Goal: Task Accomplishment & Management: Manage account settings

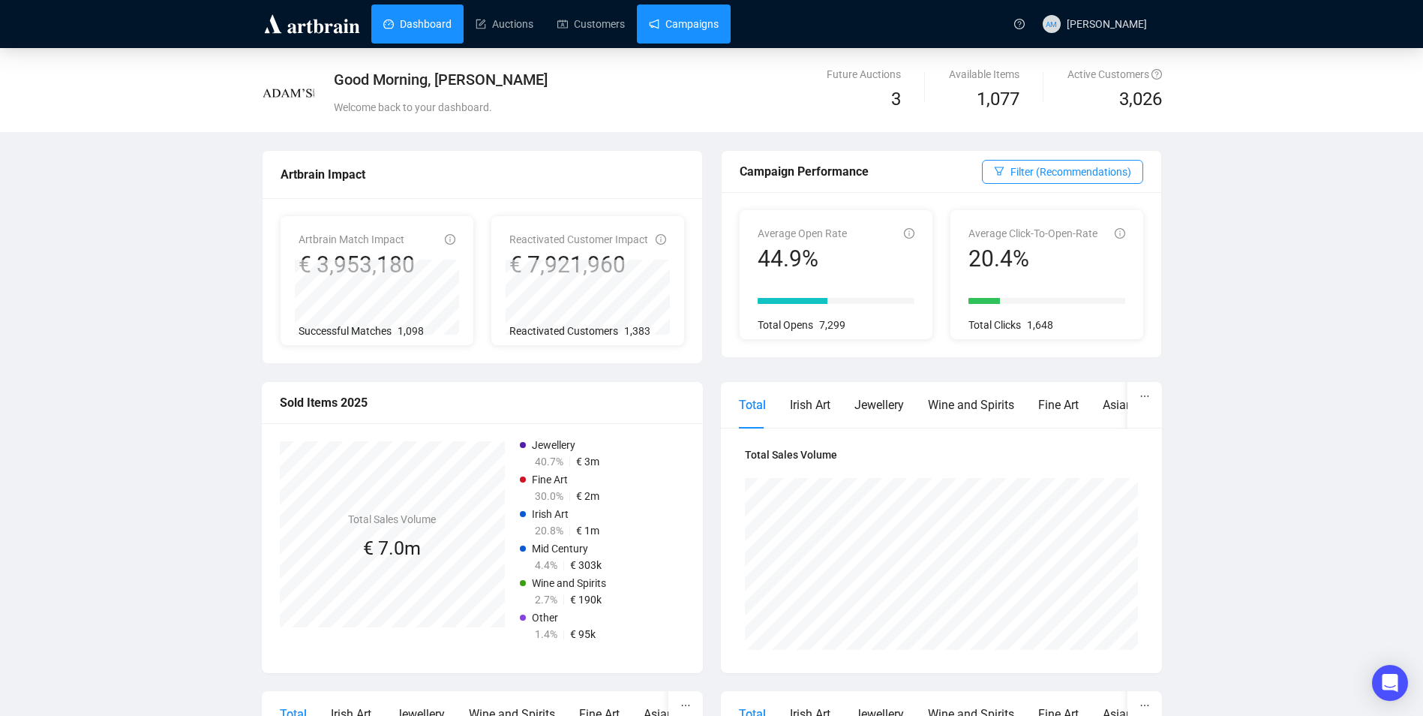
click at [703, 23] on link "Campaigns" at bounding box center [684, 24] width 70 height 39
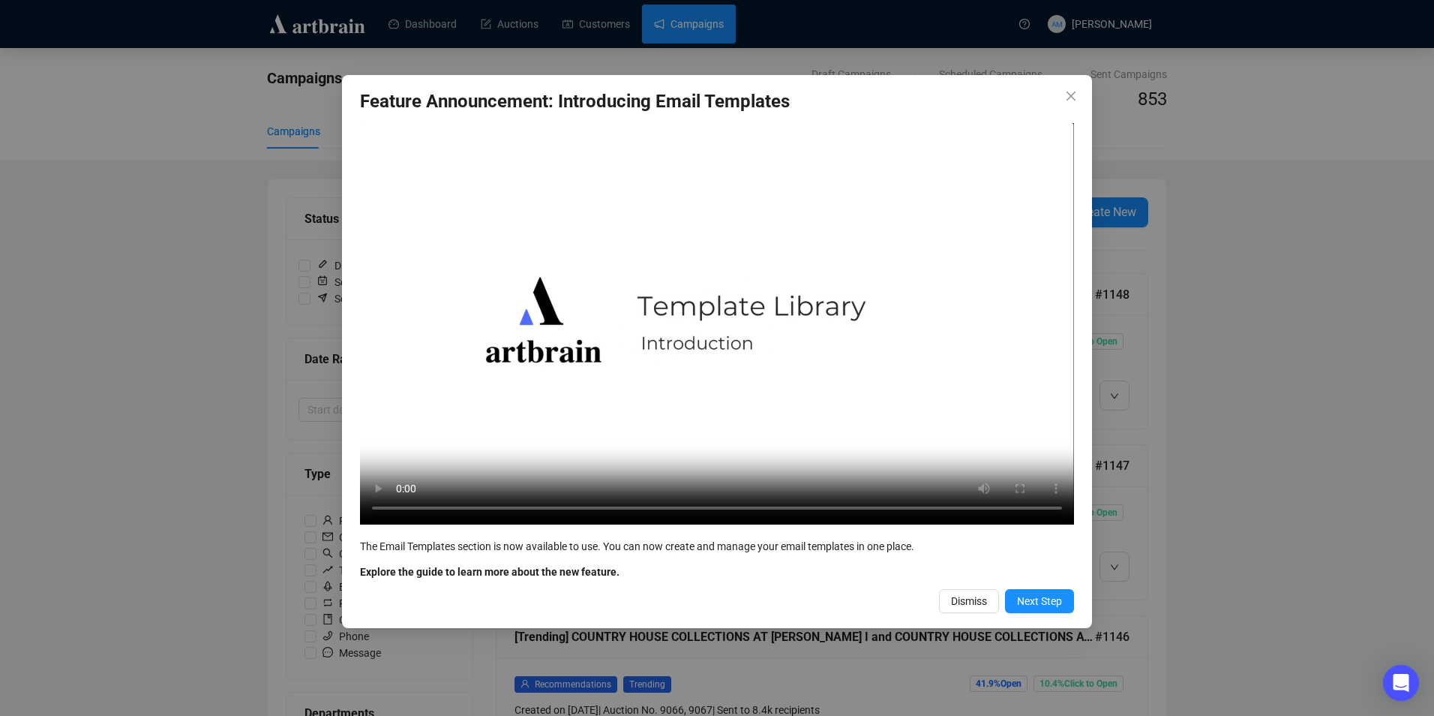
drag, startPoint x: 856, startPoint y: 221, endPoint x: 972, endPoint y: 518, distance: 319.0
click at [970, 466] on video "Your browser does not support the video tag." at bounding box center [717, 323] width 714 height 401
click at [974, 599] on span "Dismiss" at bounding box center [969, 601] width 36 height 17
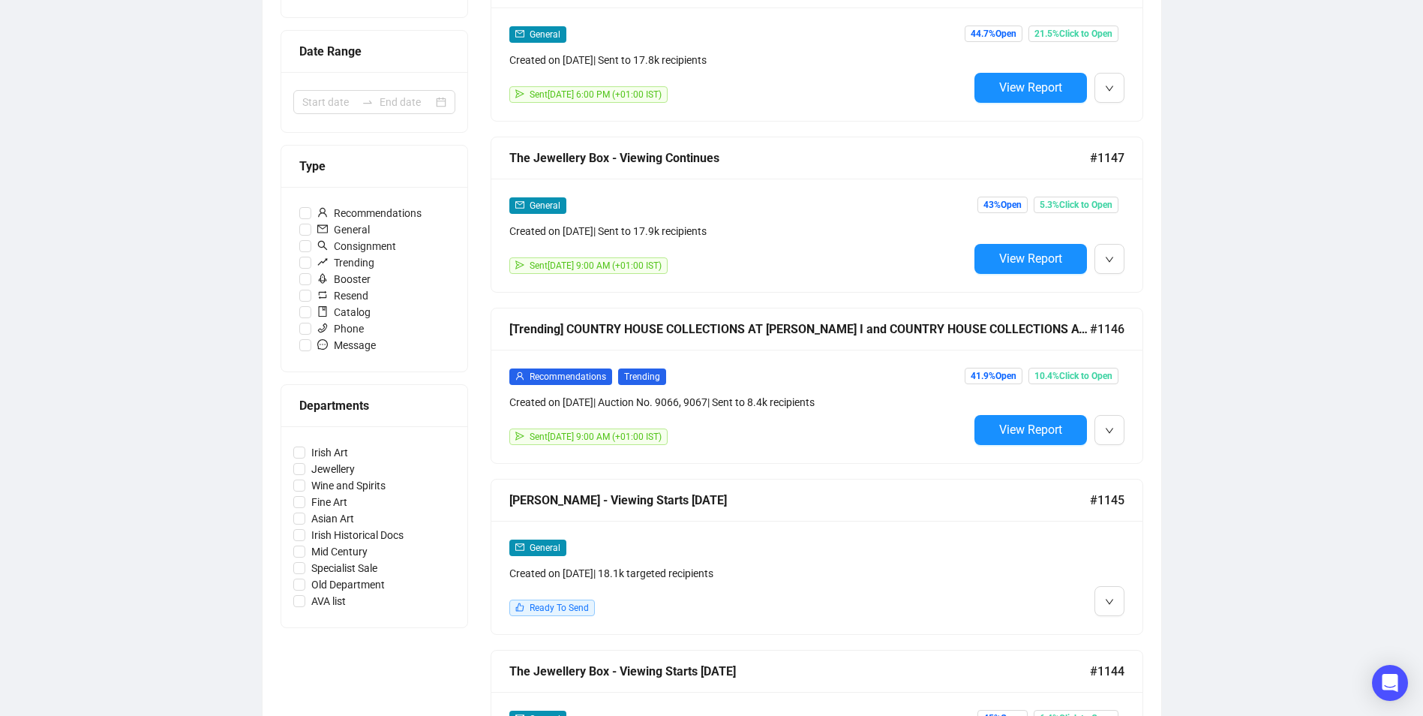
scroll to position [225, 0]
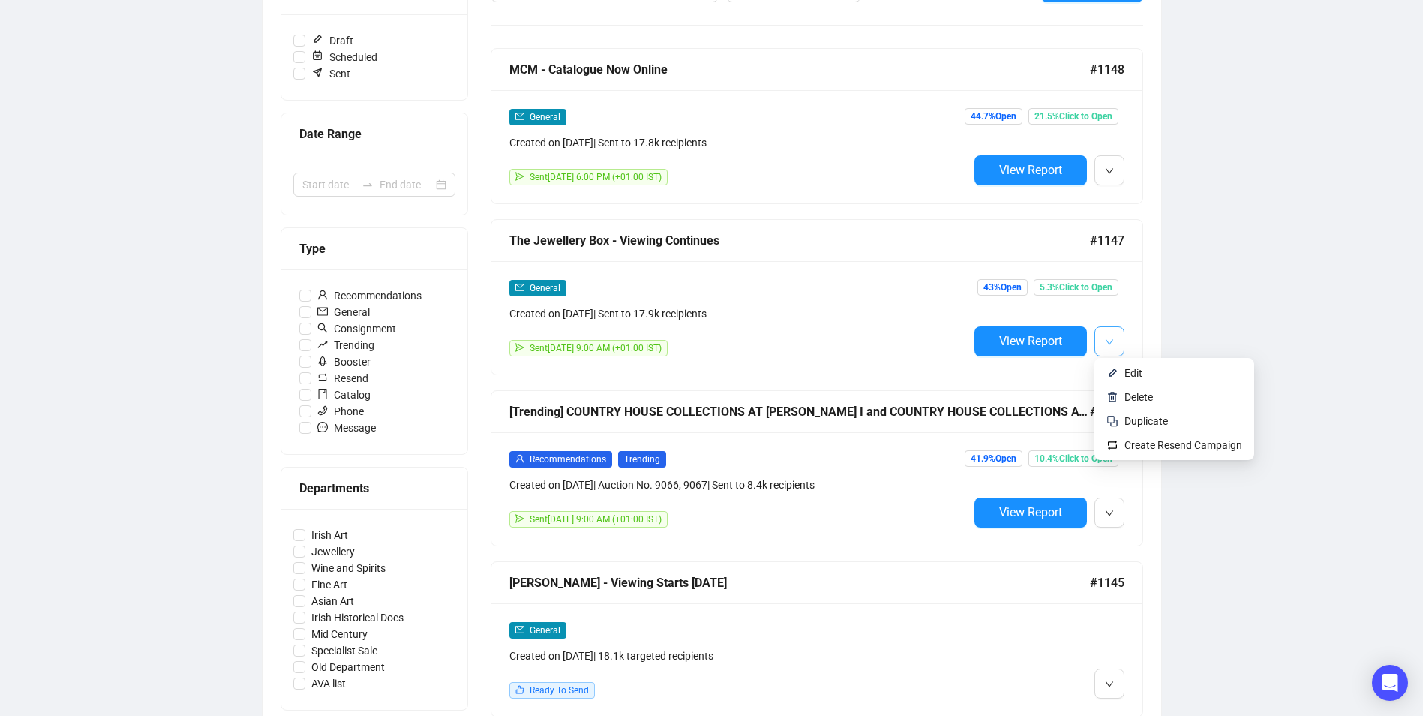
click at [1115, 344] on button "button" at bounding box center [1109, 341] width 30 height 30
click at [1180, 427] on span "Duplicate" at bounding box center [1183, 421] width 118 height 17
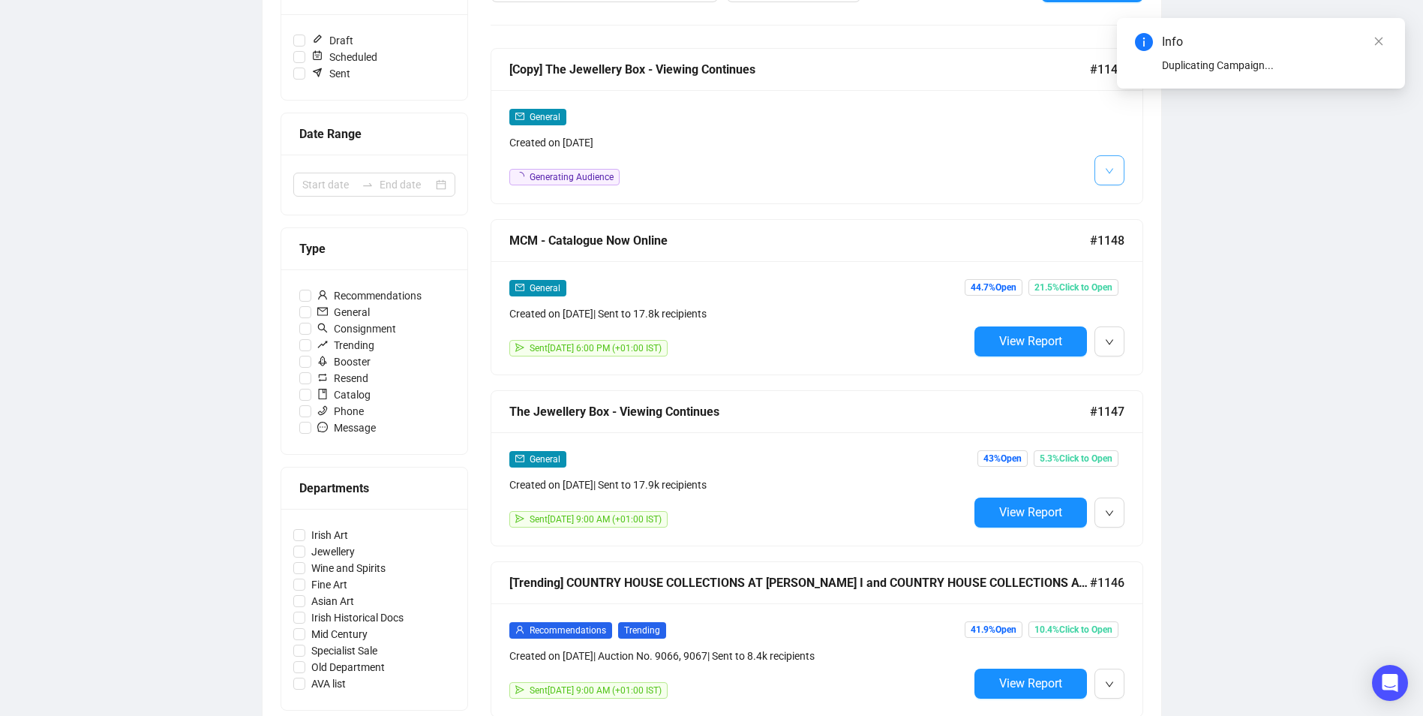
click at [1119, 170] on button "button" at bounding box center [1109, 170] width 30 height 30
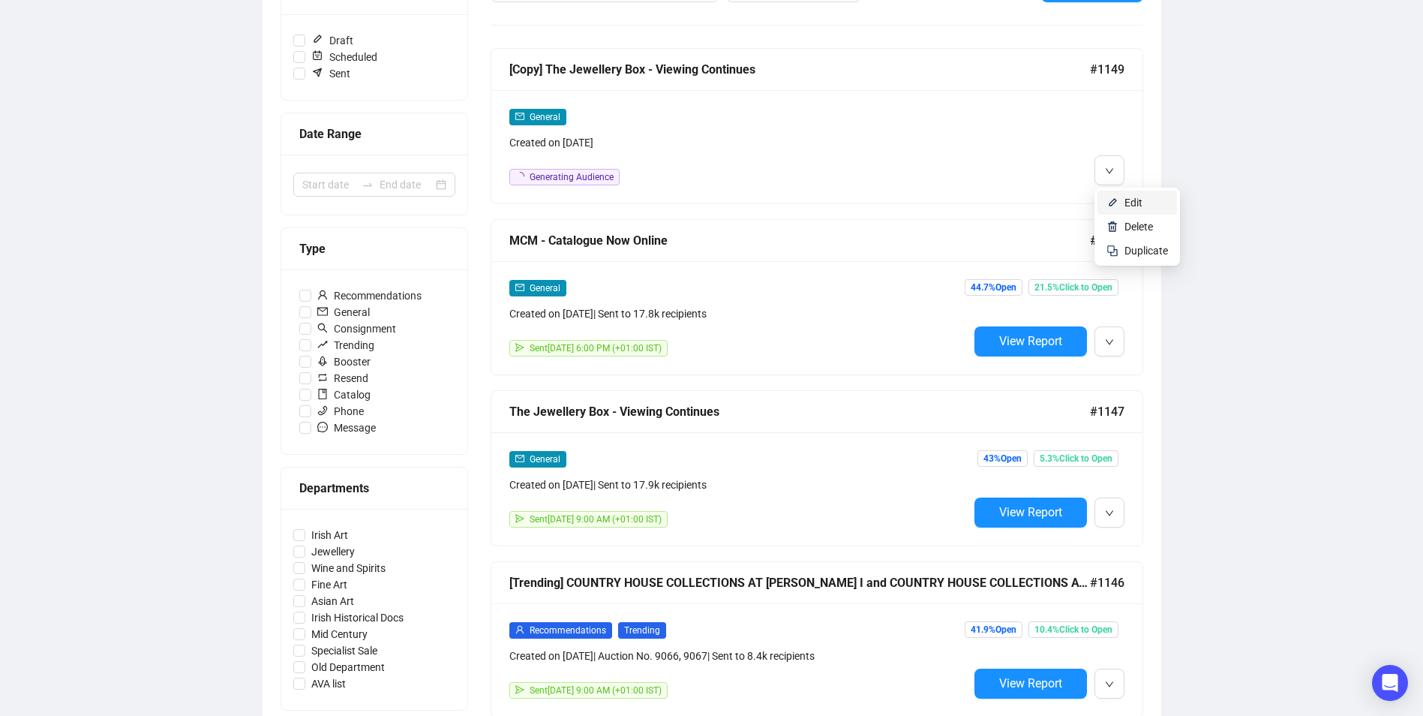
click at [1163, 199] on span "Edit" at bounding box center [1146, 202] width 44 height 17
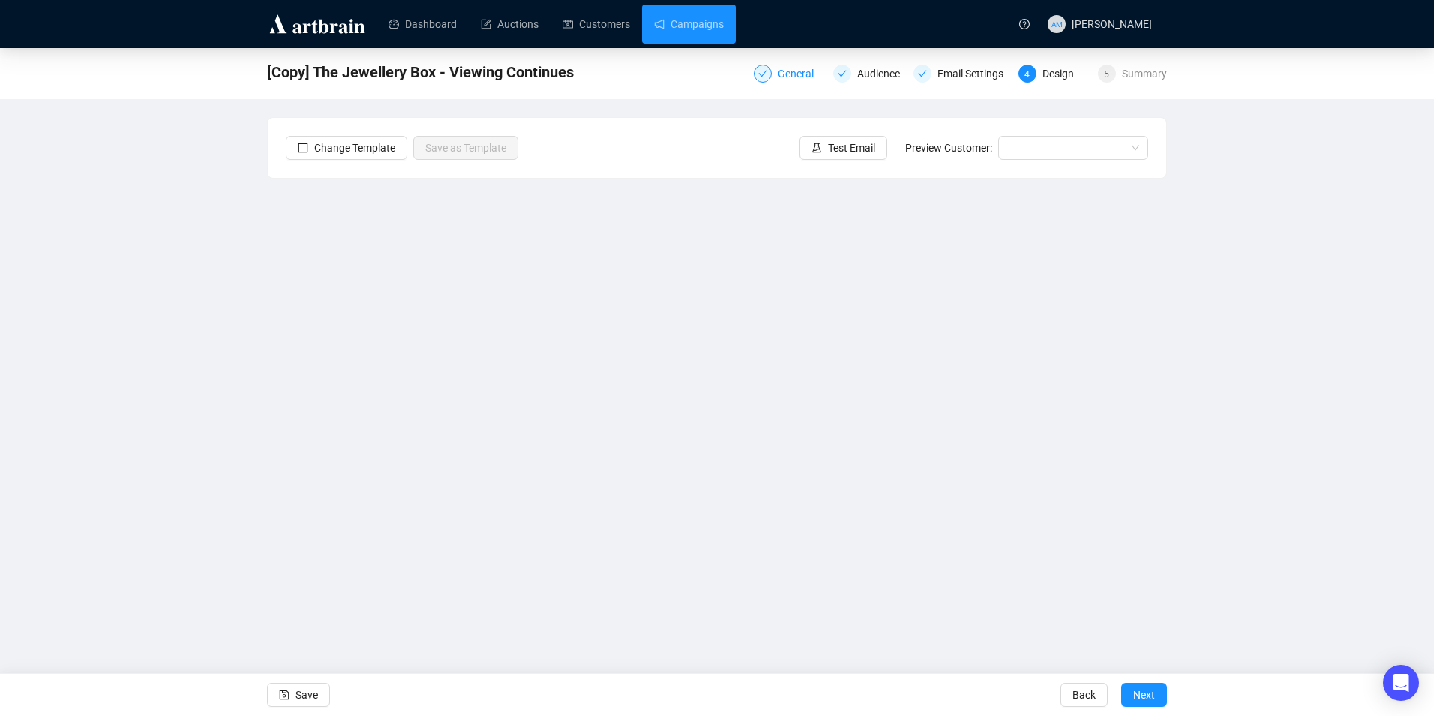
click at [776, 78] on div "General" at bounding box center [789, 74] width 71 height 18
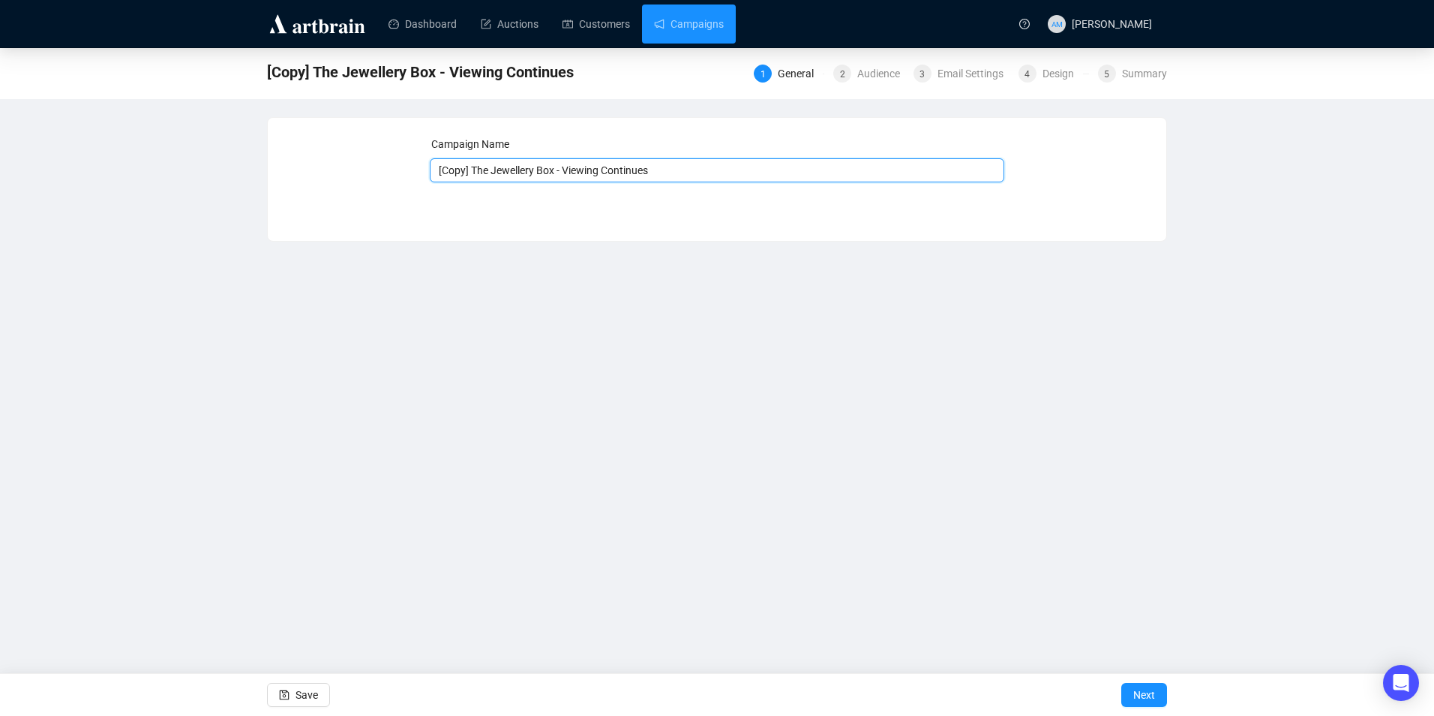
drag, startPoint x: 472, startPoint y: 170, endPoint x: 430, endPoint y: 171, distance: 42.0
click at [430, 171] on input "[Copy] The Jewellery Box - Viewing Continues" at bounding box center [717, 170] width 575 height 24
drag, startPoint x: 635, startPoint y: 167, endPoint x: 533, endPoint y: 169, distance: 102.0
click at [533, 169] on input "The Jewellery Box - Viewing Continues" at bounding box center [717, 170] width 575 height 24
type input "The Jewellery Box - Don't Forget to Bid"
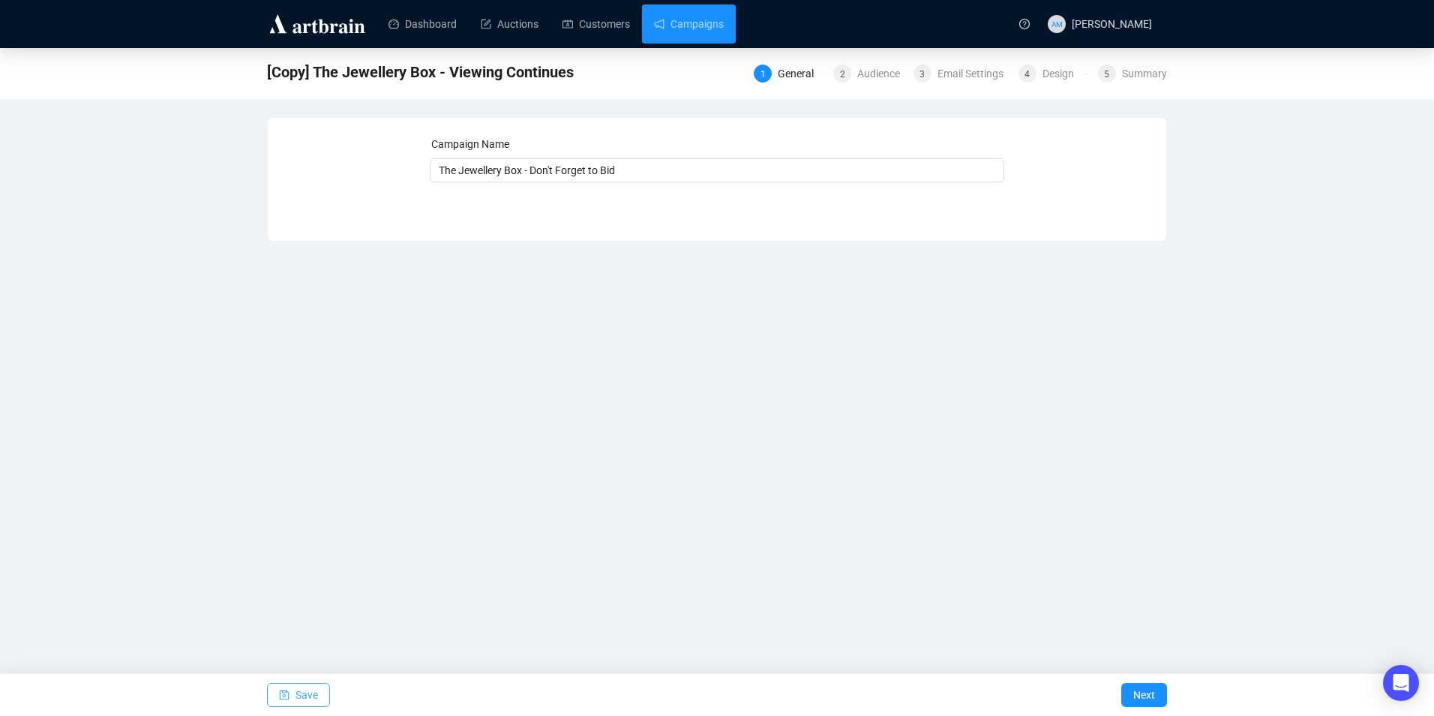
click at [311, 693] on span "Save" at bounding box center [307, 695] width 23 height 42
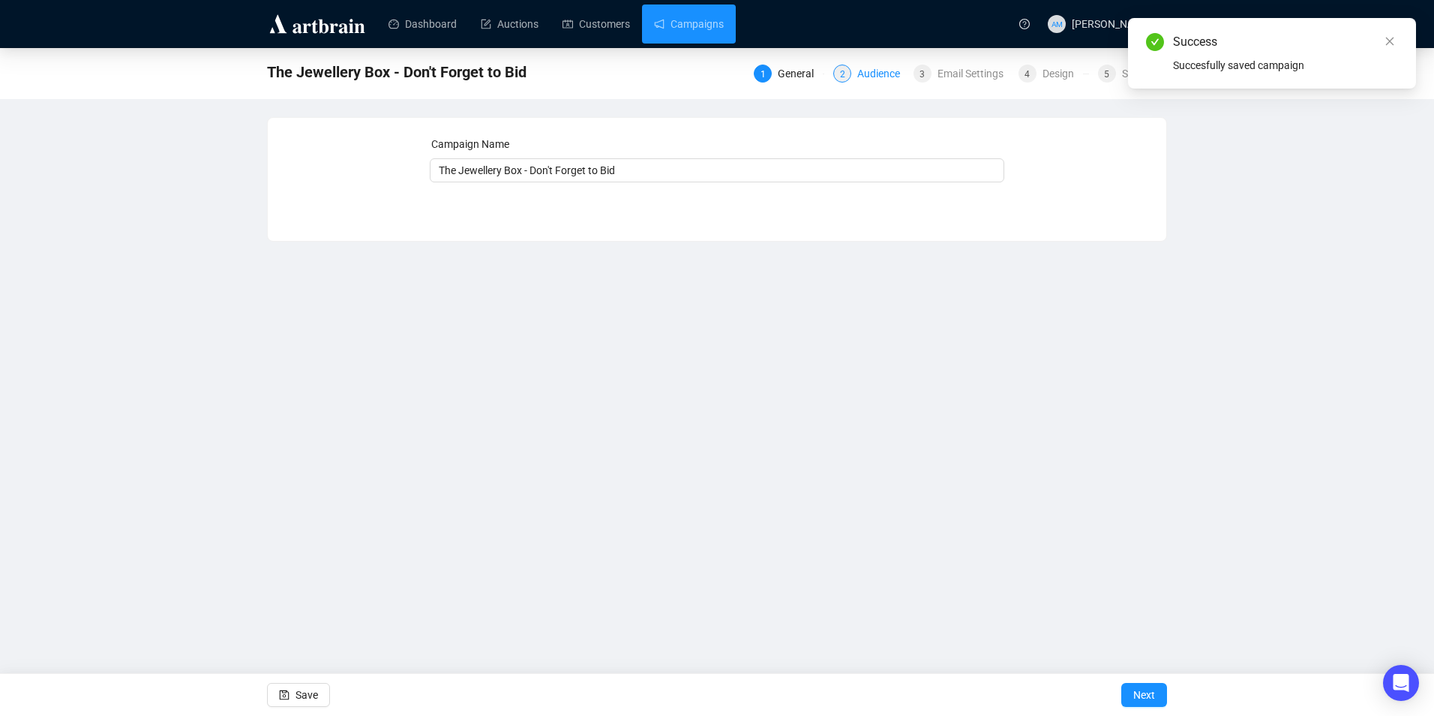
click at [862, 68] on div "Audience" at bounding box center [883, 74] width 52 height 18
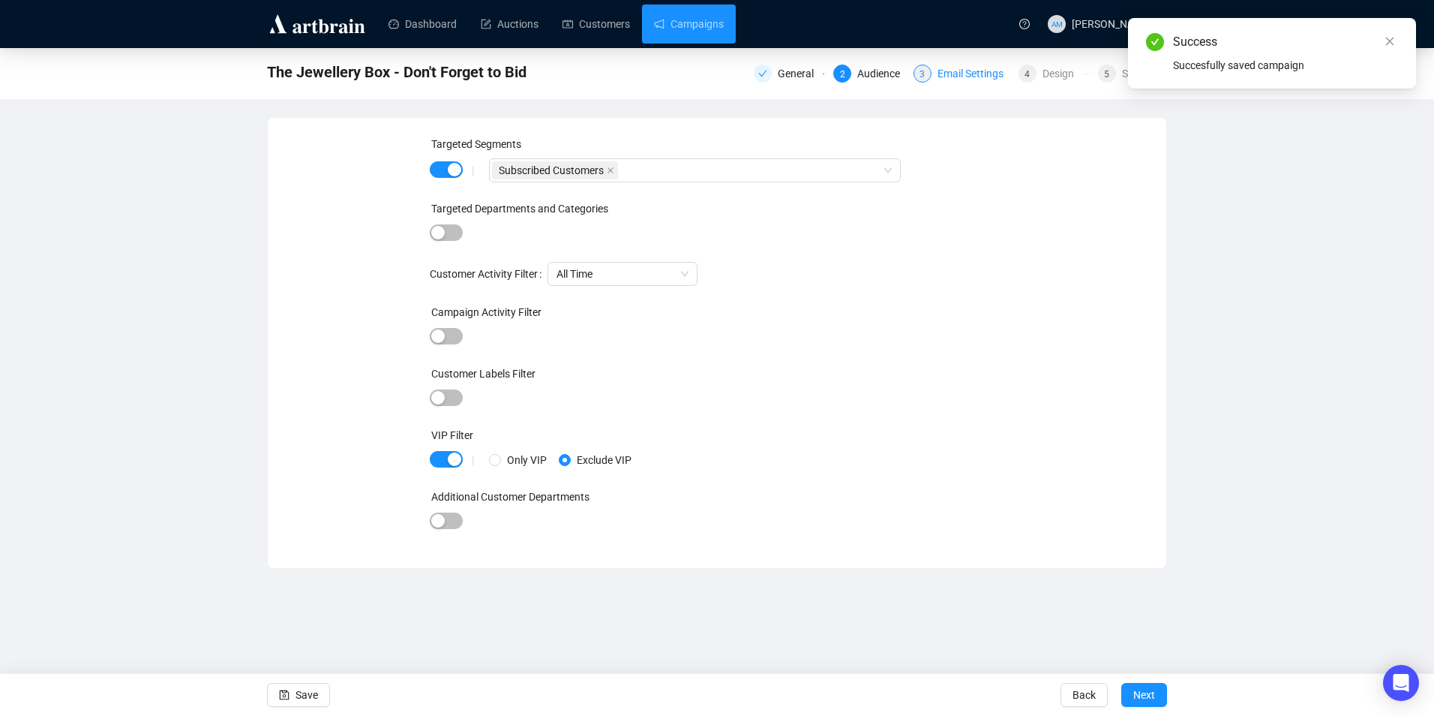
click at [931, 77] on div "3" at bounding box center [923, 74] width 18 height 18
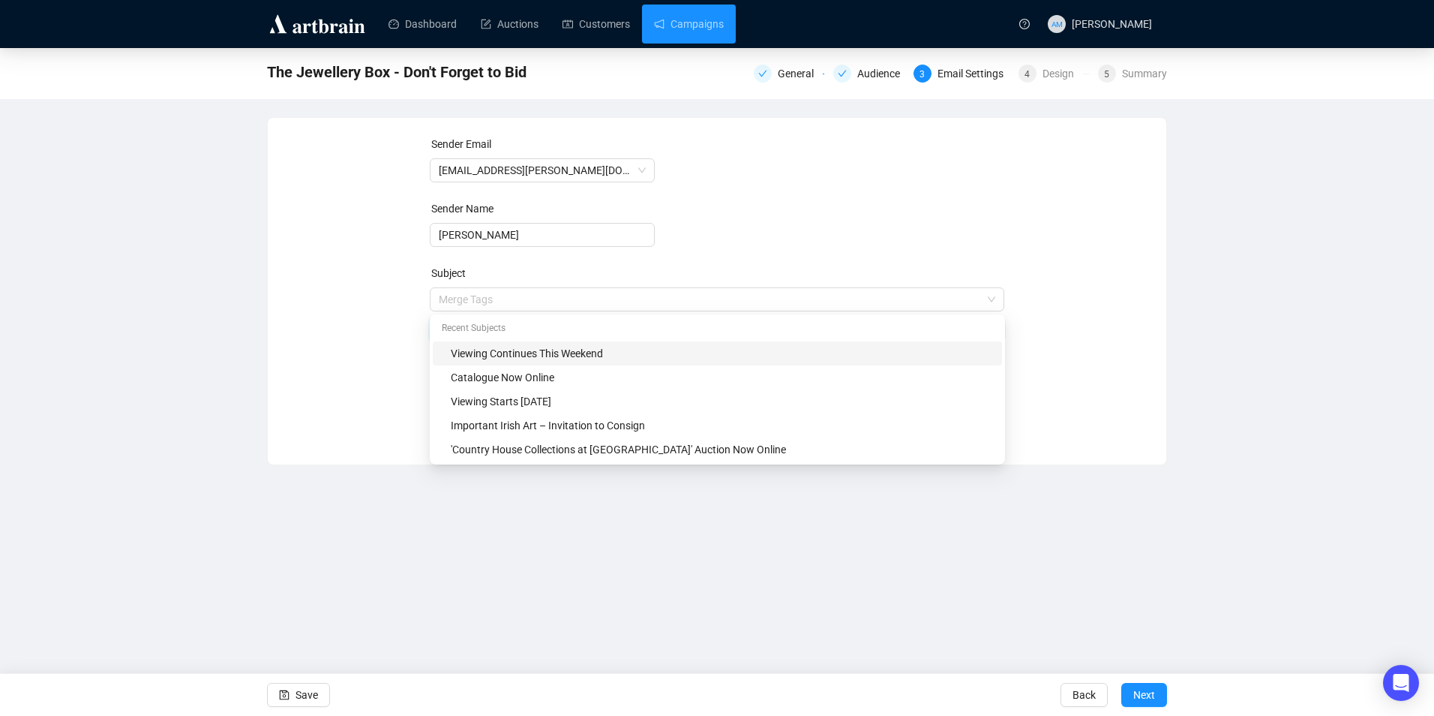
drag, startPoint x: 647, startPoint y: 295, endPoint x: 390, endPoint y: 324, distance: 258.2
click at [390, 324] on div "Sender Email [EMAIL_ADDRESS][PERSON_NAME][DOMAIN_NAME] Sender Name [PERSON_NAME…" at bounding box center [717, 280] width 863 height 288
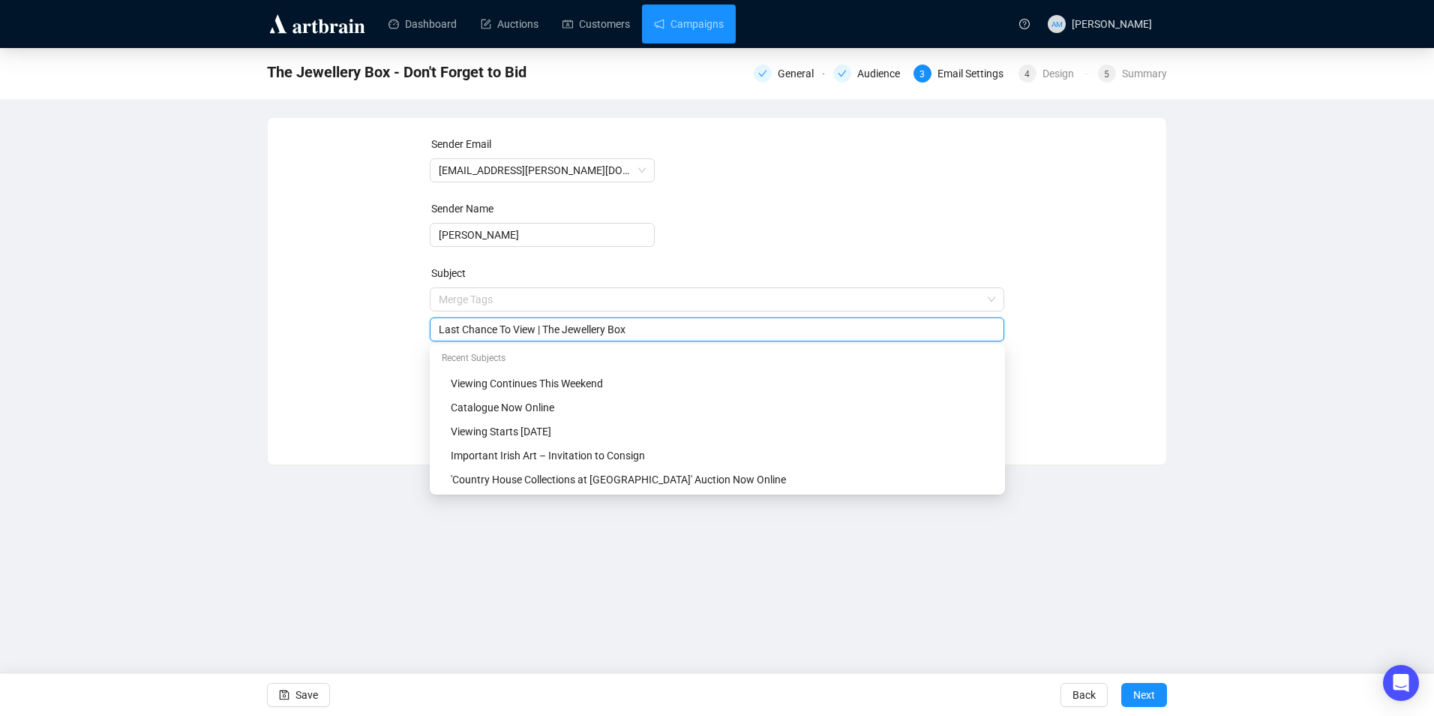
type input "Last Chance To View | The Jewellery Box"
click at [337, 358] on div "Sender Email [EMAIL_ADDRESS][PERSON_NAME][DOMAIN_NAME] Sender Name [PERSON_NAME…" at bounding box center [717, 280] width 863 height 288
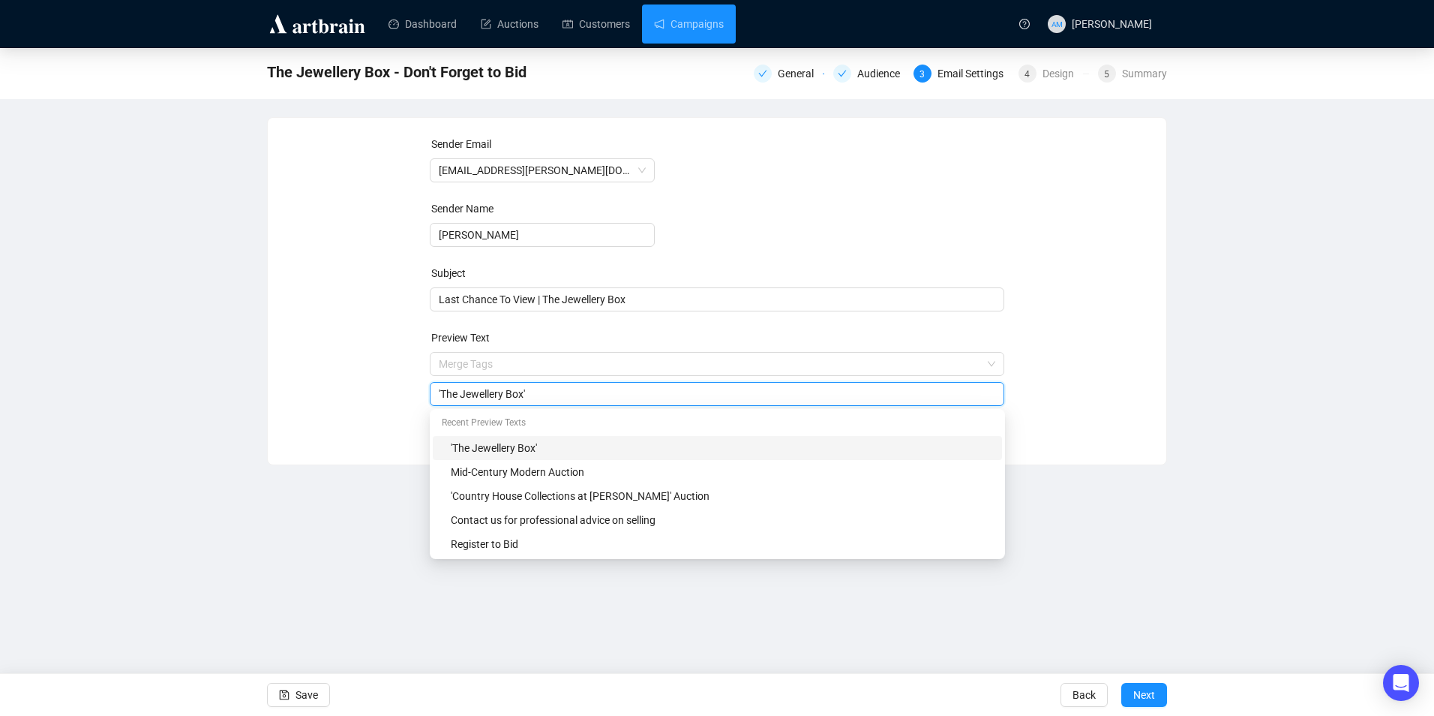
drag, startPoint x: 548, startPoint y: 391, endPoint x: 423, endPoint y: 393, distance: 125.3
click at [423, 393] on div "Sender Email [EMAIL_ADDRESS][PERSON_NAME][DOMAIN_NAME] Sender Name [PERSON_NAME…" at bounding box center [717, 280] width 863 height 288
type input "S"
type input "T"
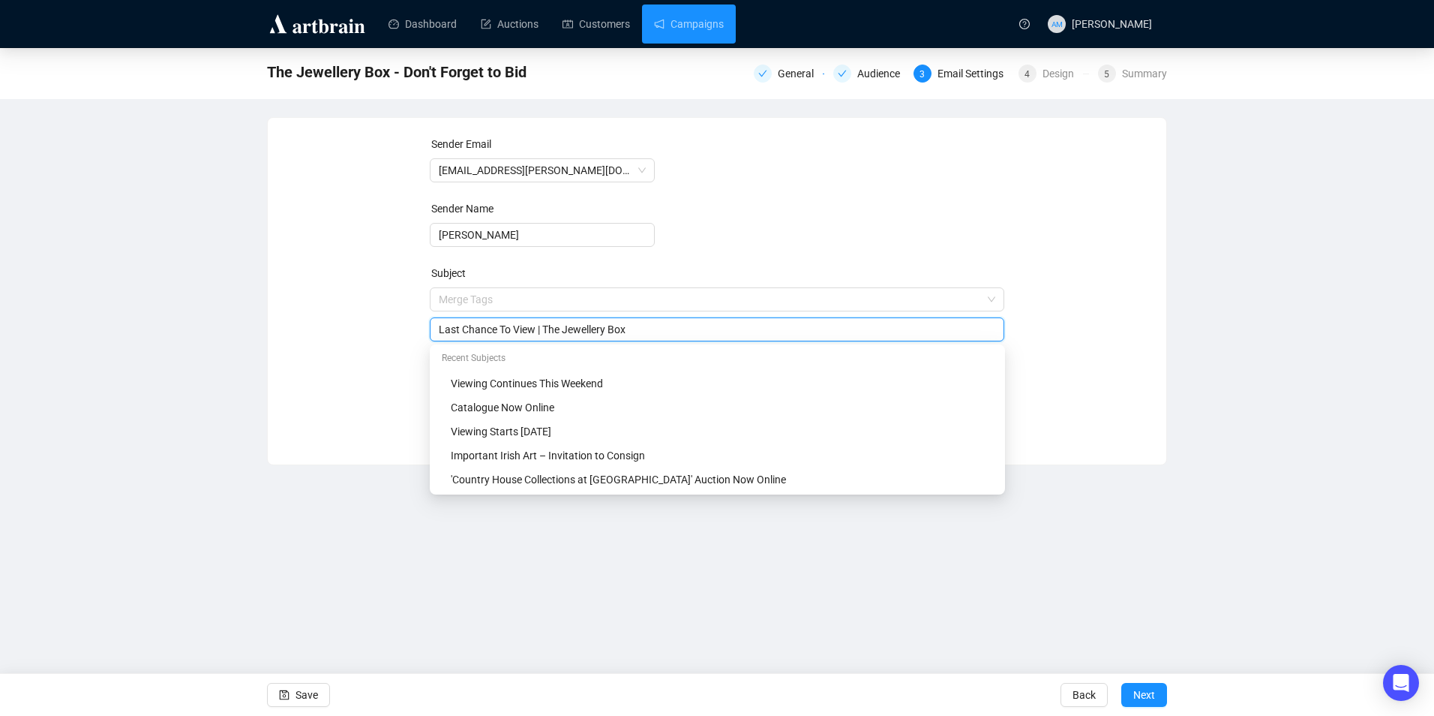
drag, startPoint x: 638, startPoint y: 300, endPoint x: 568, endPoint y: 316, distance: 72.2
click at [568, 316] on div "Merge Tags Last Chance To View | The Jewellery Box" at bounding box center [717, 314] width 575 height 54
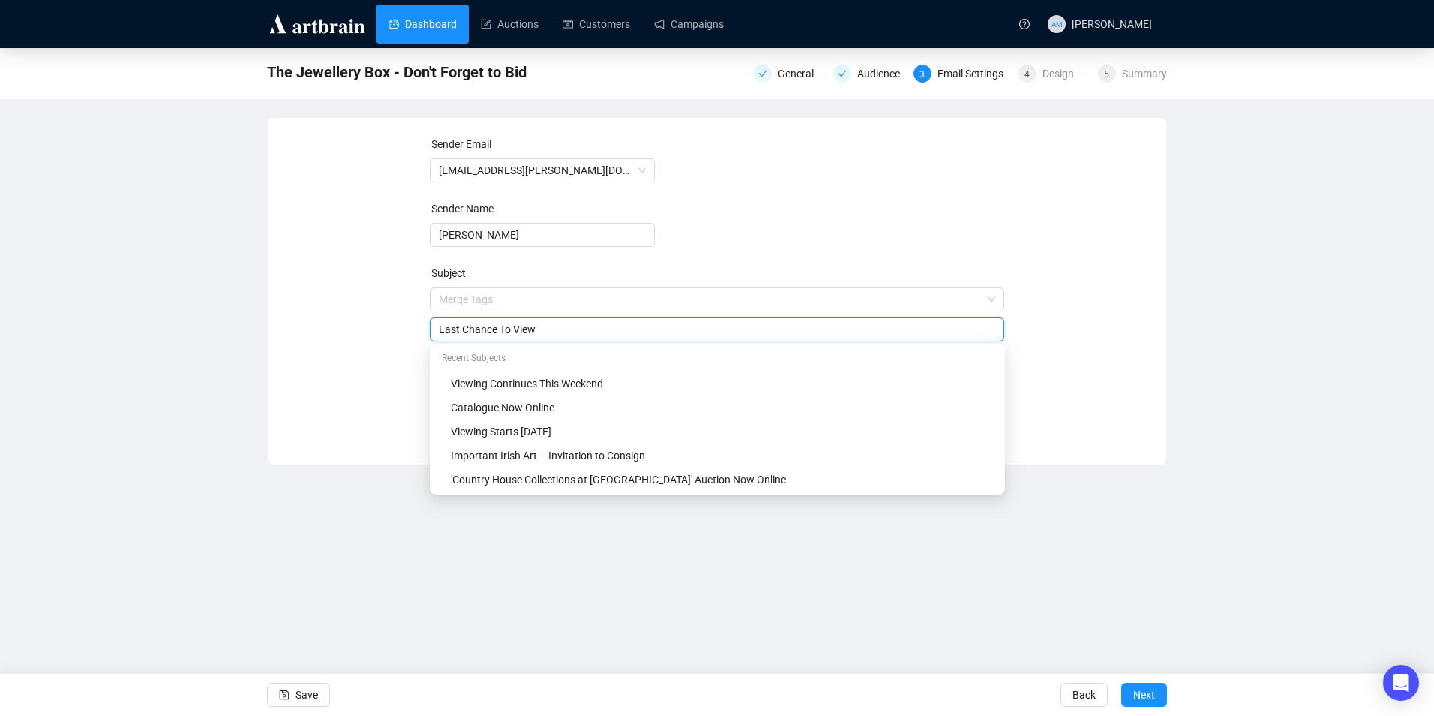
type input "Last Chance To View"
